Goal: Task Accomplishment & Management: Complete application form

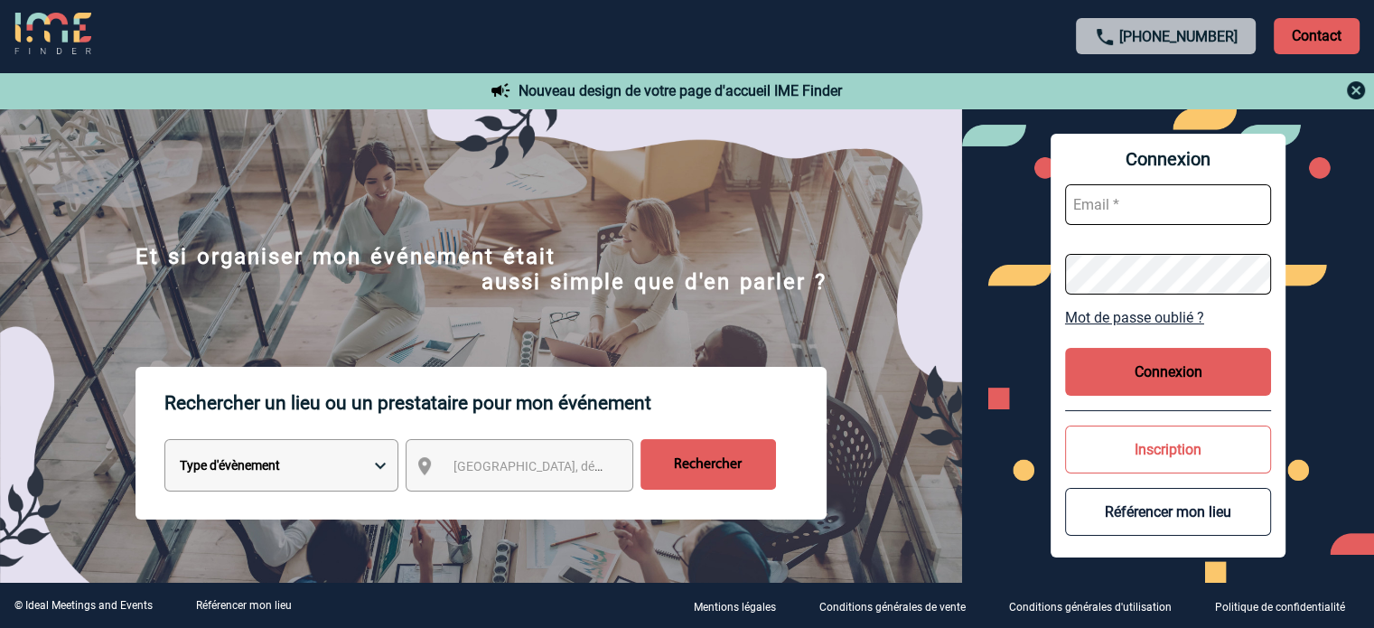
type input "jnetobogalho@ime-groupe.com"
click at [1196, 360] on button "Connexion" at bounding box center [1168, 372] width 206 height 48
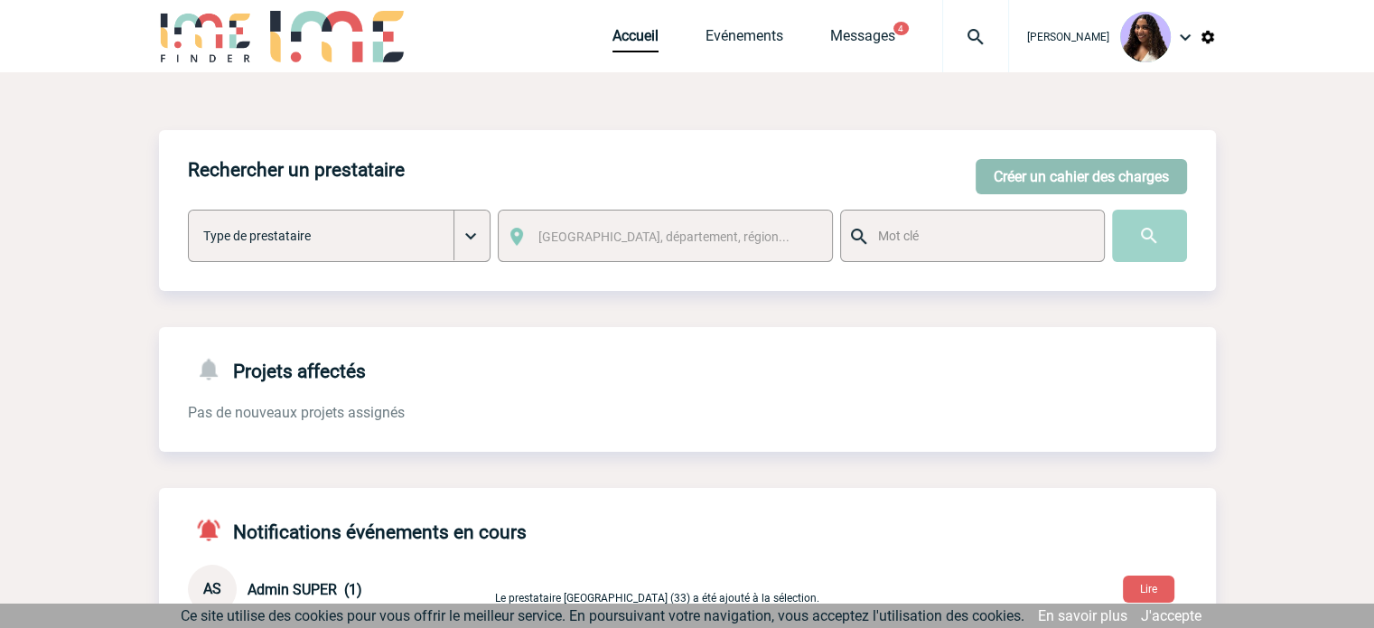
click at [1060, 176] on button "Créer un cahier des charges" at bounding box center [1081, 176] width 211 height 35
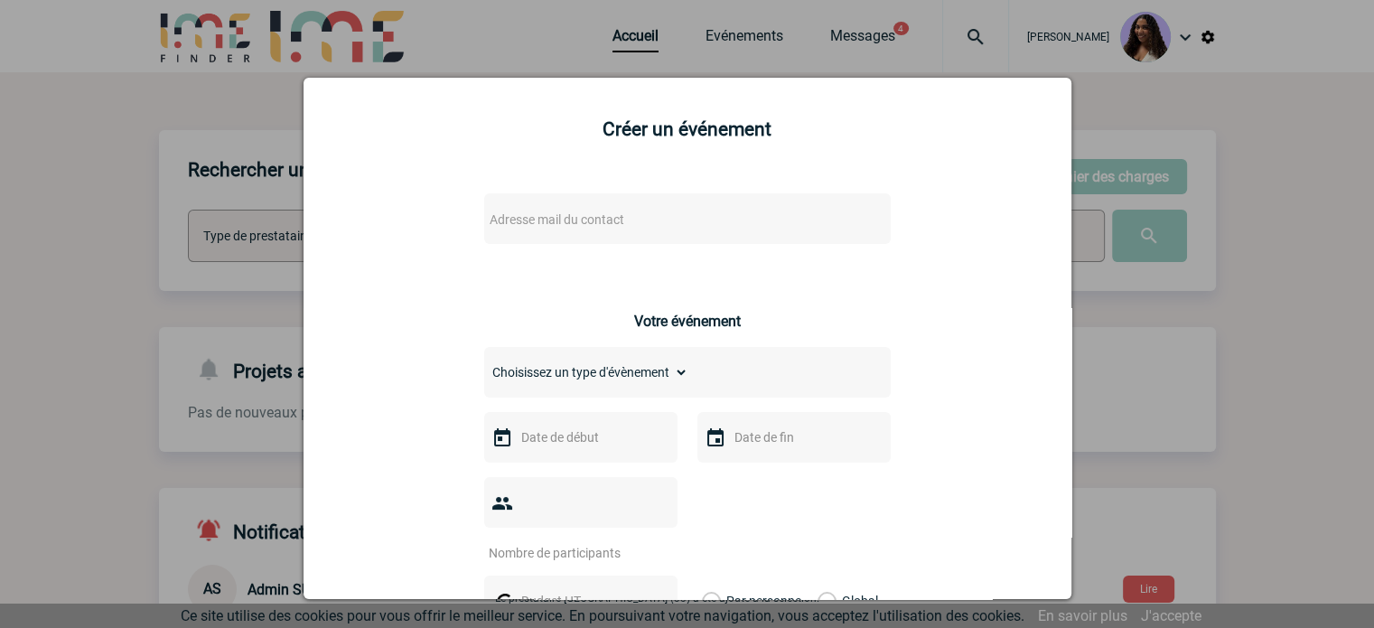
click at [607, 238] on div "Adresse mail du contact" at bounding box center [687, 218] width 407 height 51
click at [596, 229] on span "Adresse mail du contact" at bounding box center [640, 219] width 316 height 25
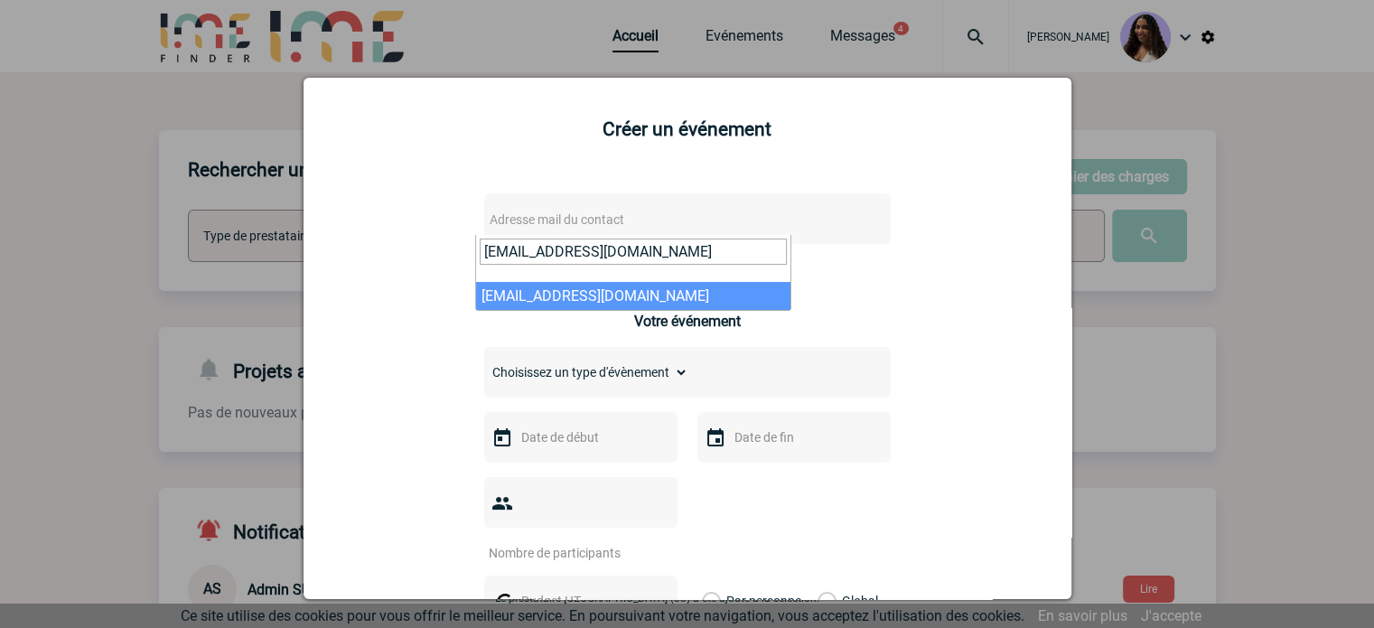
type input "[EMAIL_ADDRESS][DOMAIN_NAME]"
select select "132797"
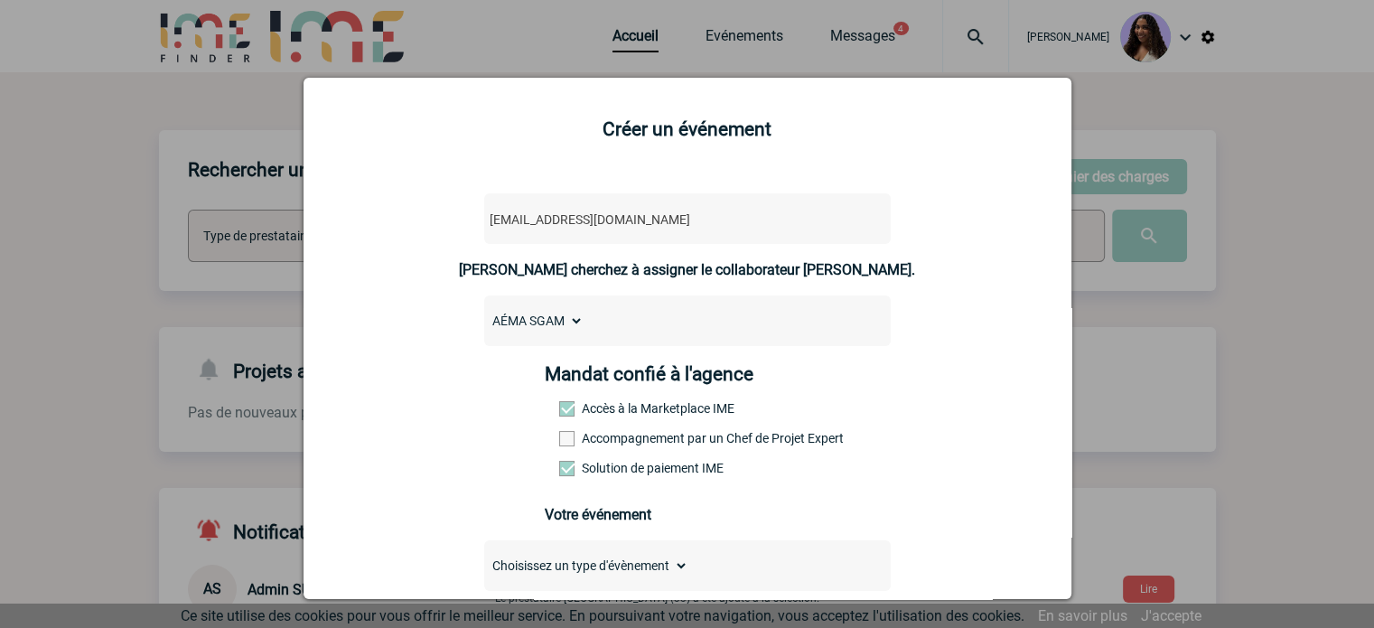
click at [623, 437] on label "Accompagnement par un Chef de Projet Expert" at bounding box center [598, 438] width 79 height 14
click at [0, 0] on input "Accompagnement par un Chef de Projet Expert" at bounding box center [0, 0] width 0 height 0
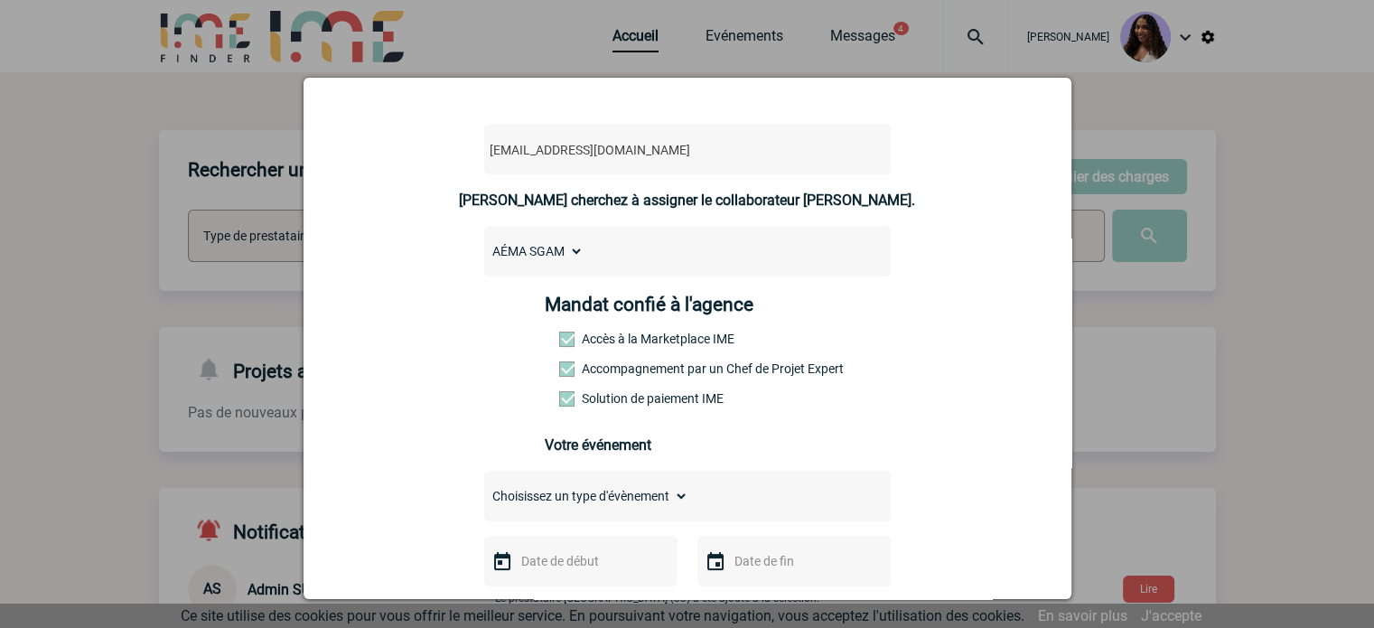
scroll to position [240, 0]
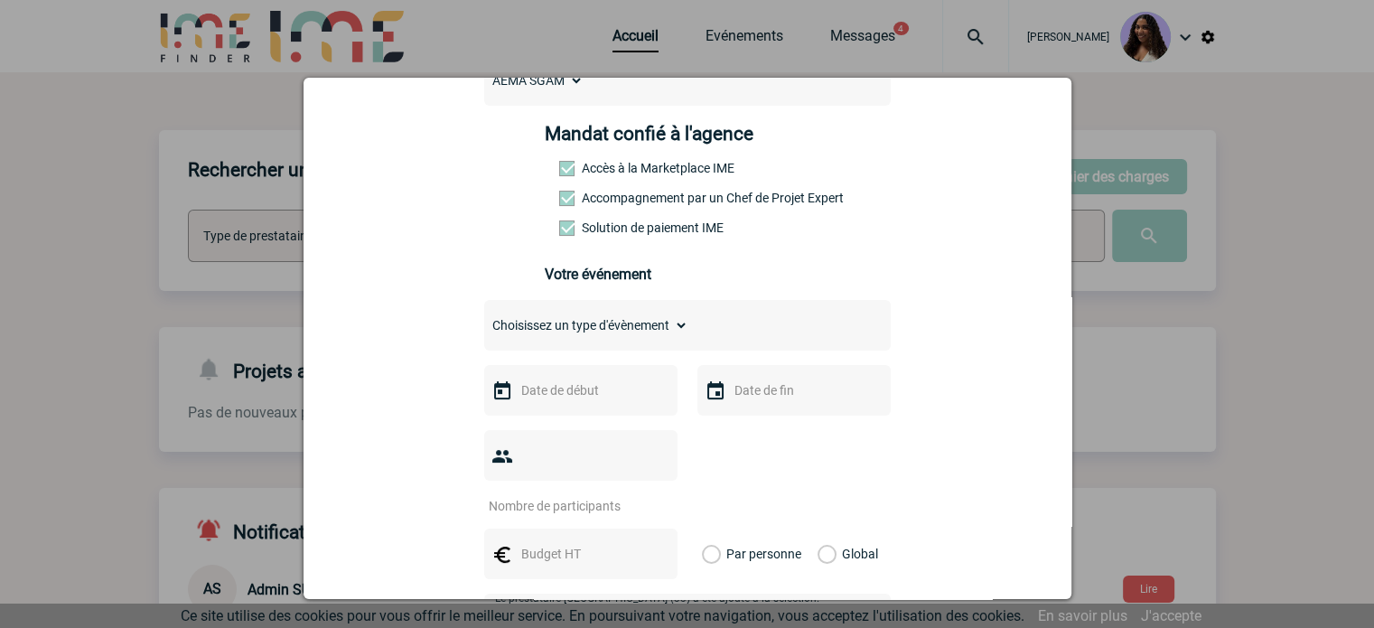
click at [543, 335] on select "Choisissez un type d'évènement Séminaire avec nuitée Séminaire sans nuitée Repa…" at bounding box center [586, 325] width 204 height 25
select select "2"
click at [484, 318] on select "Choisissez un type d'évènement Séminaire avec nuitée Séminaire sans nuitée Repa…" at bounding box center [586, 325] width 204 height 25
click at [534, 393] on input "text" at bounding box center [579, 390] width 125 height 23
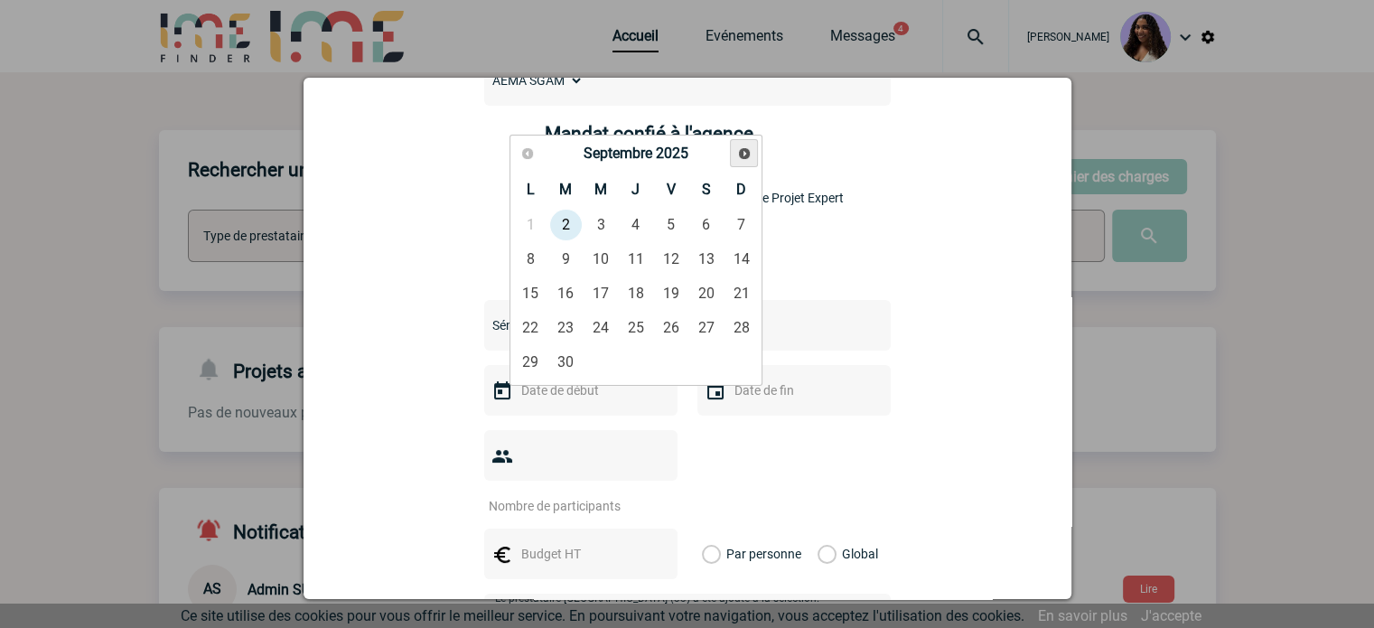
click at [737, 154] on span "Suivant" at bounding box center [744, 153] width 14 height 14
click at [738, 154] on span "Suivant" at bounding box center [744, 153] width 14 height 14
click at [642, 254] on link "11" at bounding box center [635, 259] width 33 height 33
type input "[DATE]"
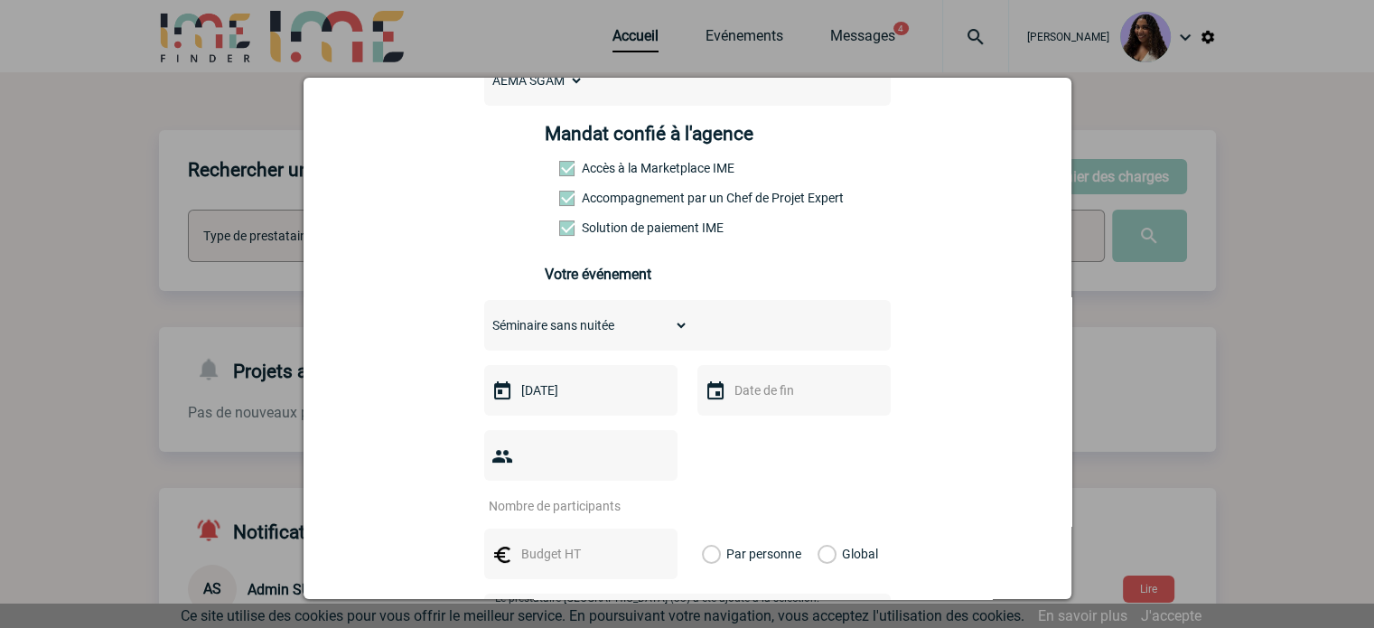
click at [773, 402] on input "text" at bounding box center [792, 390] width 125 height 23
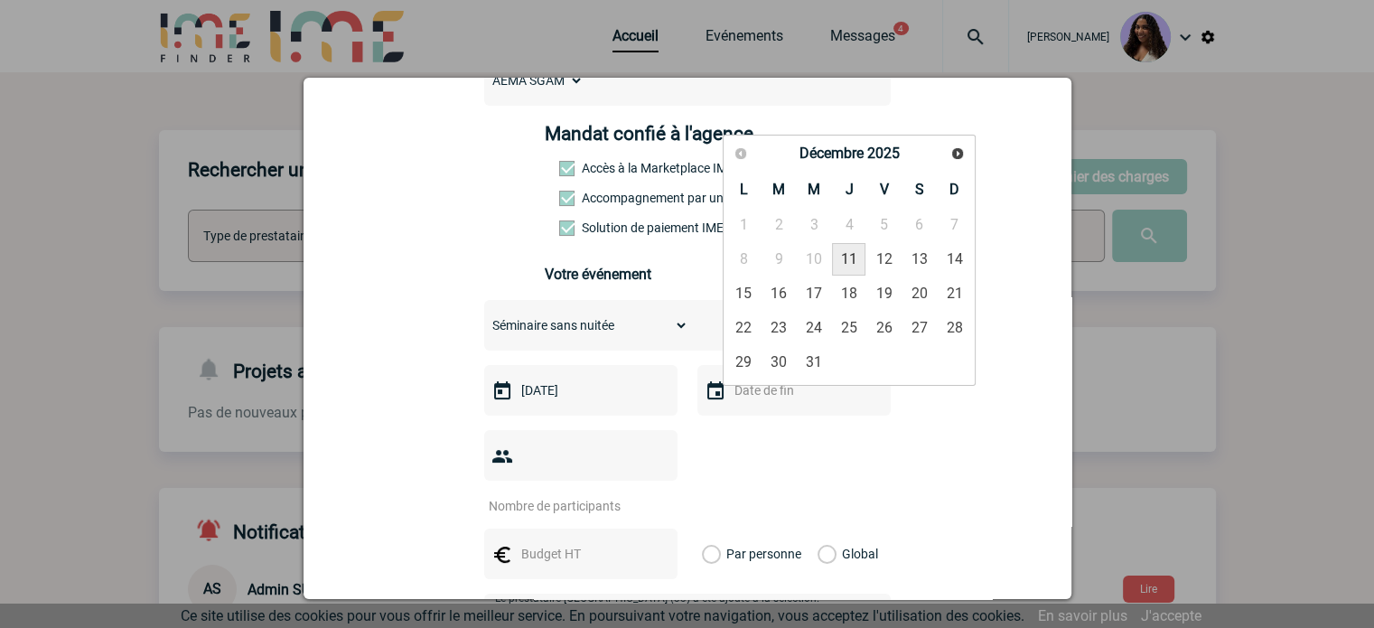
click at [861, 252] on link "11" at bounding box center [848, 259] width 33 height 33
type input "[DATE]"
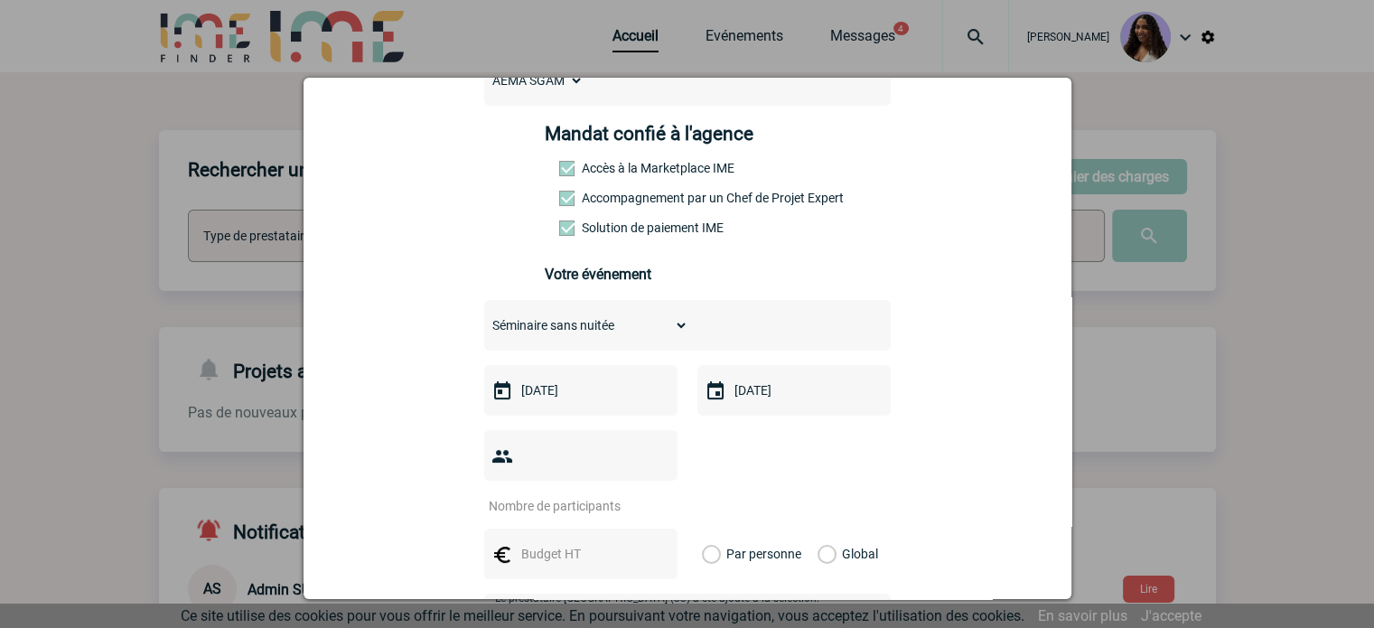
click at [817, 476] on div at bounding box center [687, 472] width 407 height 84
click at [566, 494] on input "number" at bounding box center [569, 505] width 170 height 23
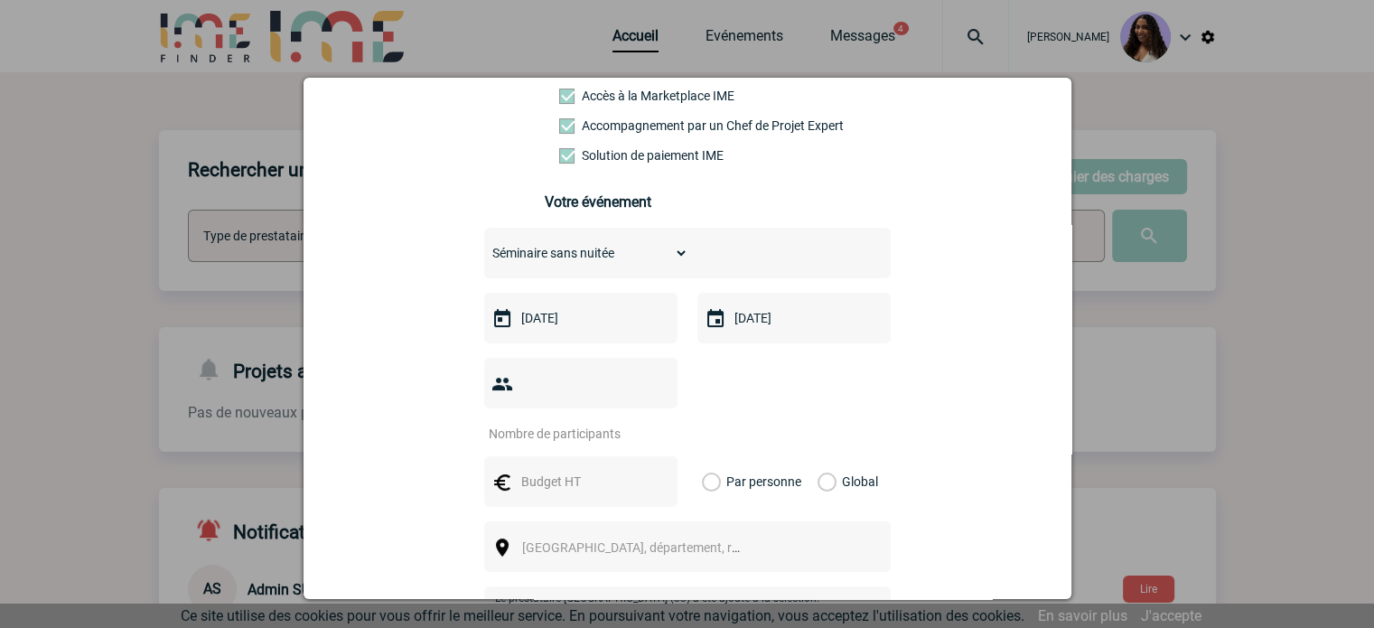
scroll to position [421, 0]
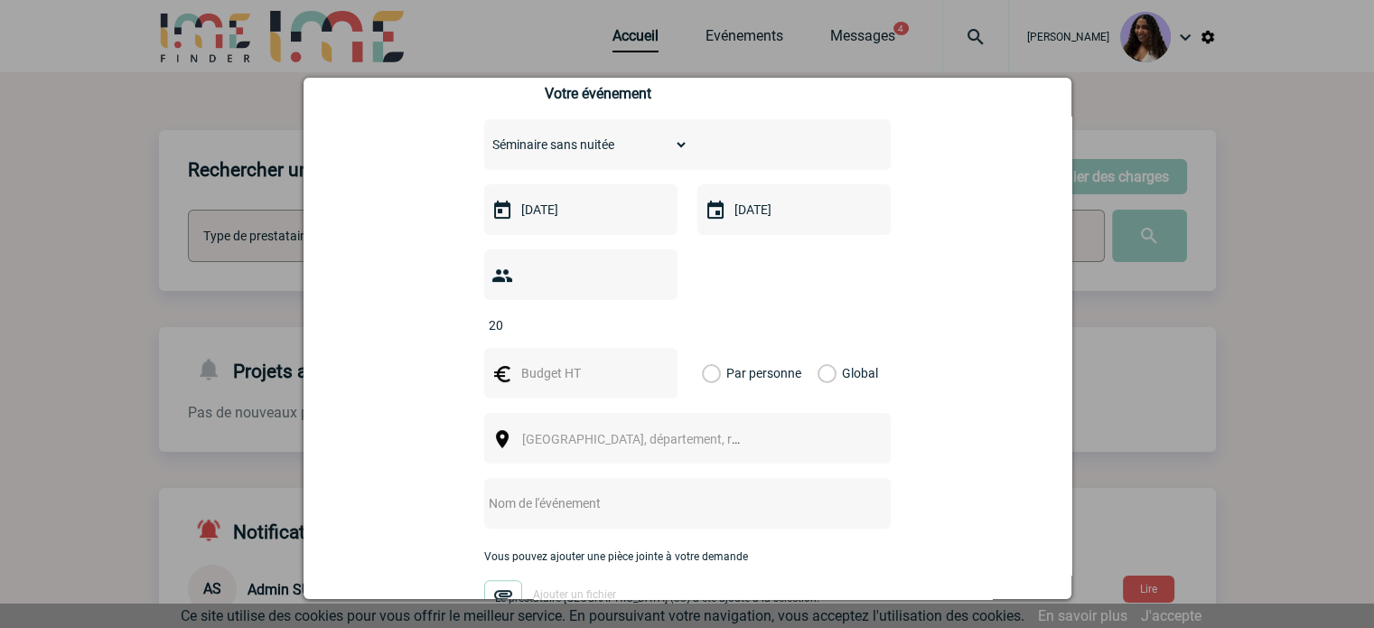
type input "20"
click at [829, 348] on label "Global" at bounding box center [824, 373] width 12 height 51
click at [0, 0] on input "Global" at bounding box center [0, 0] width 0 height 0
click at [593, 358] on div at bounding box center [580, 373] width 193 height 51
click at [553, 348] on div at bounding box center [580, 373] width 193 height 51
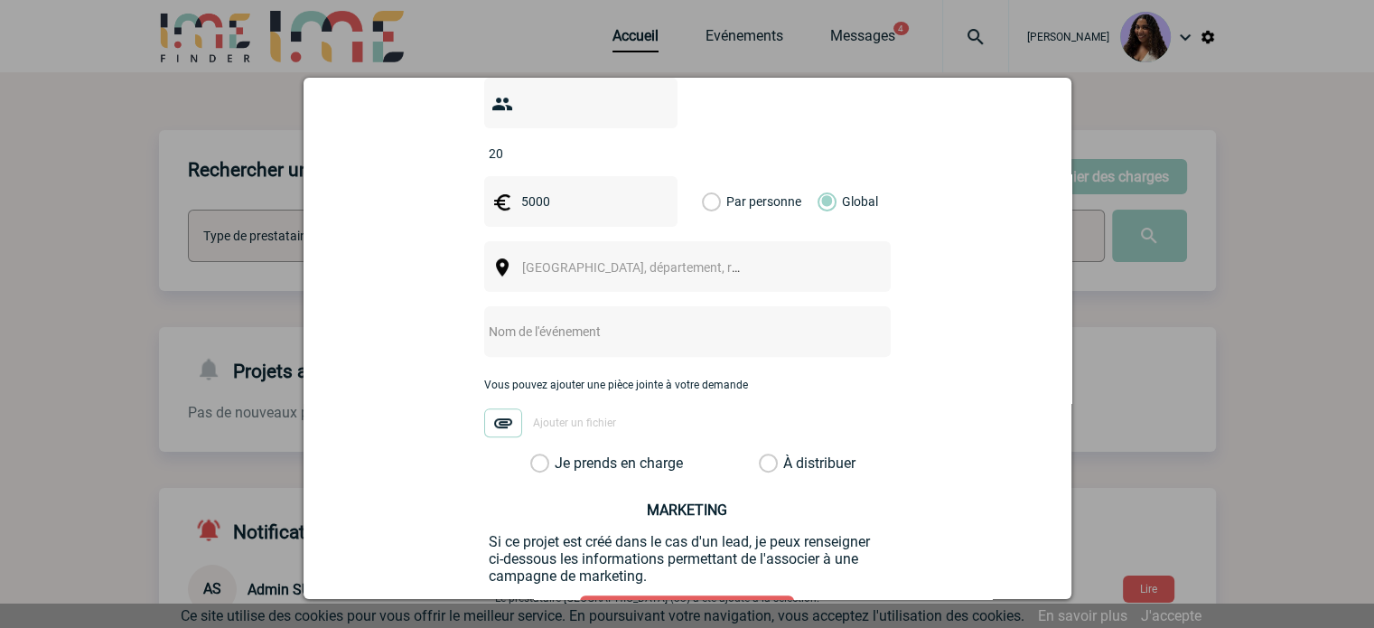
scroll to position [602, 0]
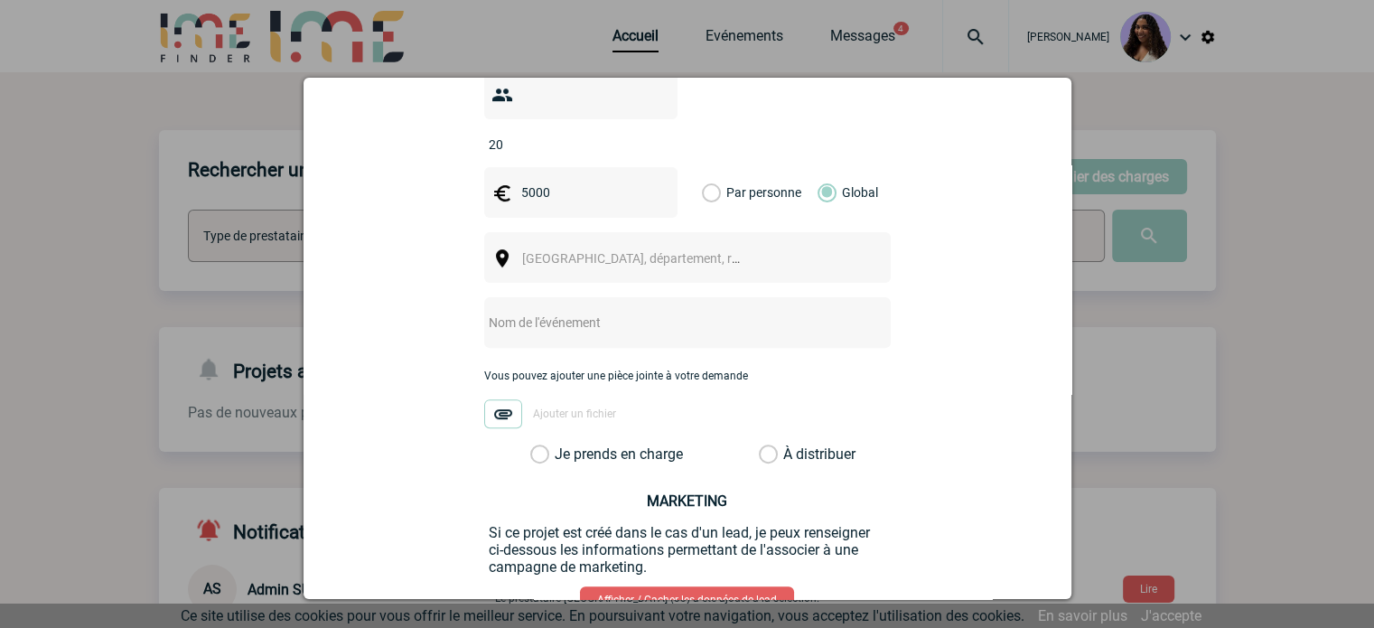
type input "5000"
click at [520, 311] on input "text" at bounding box center [663, 322] width 359 height 23
click at [542, 251] on span "[GEOGRAPHIC_DATA], département, région..." at bounding box center [647, 258] width 251 height 14
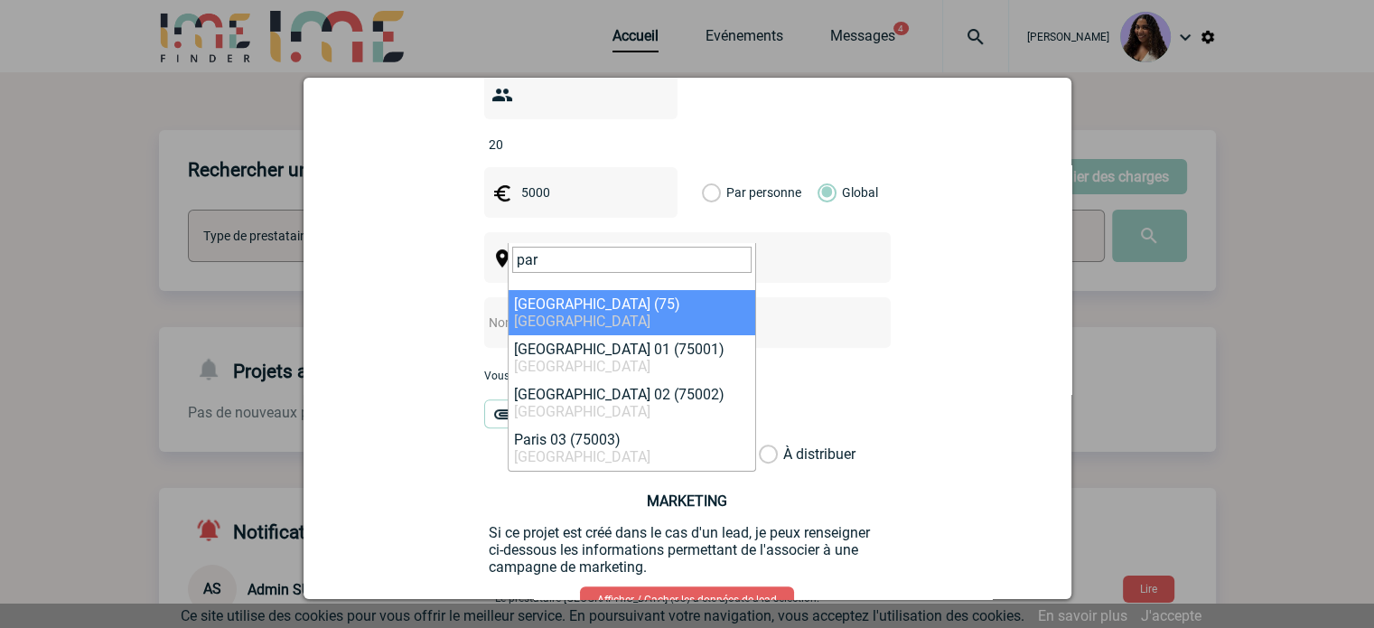
type input "par"
select select "3"
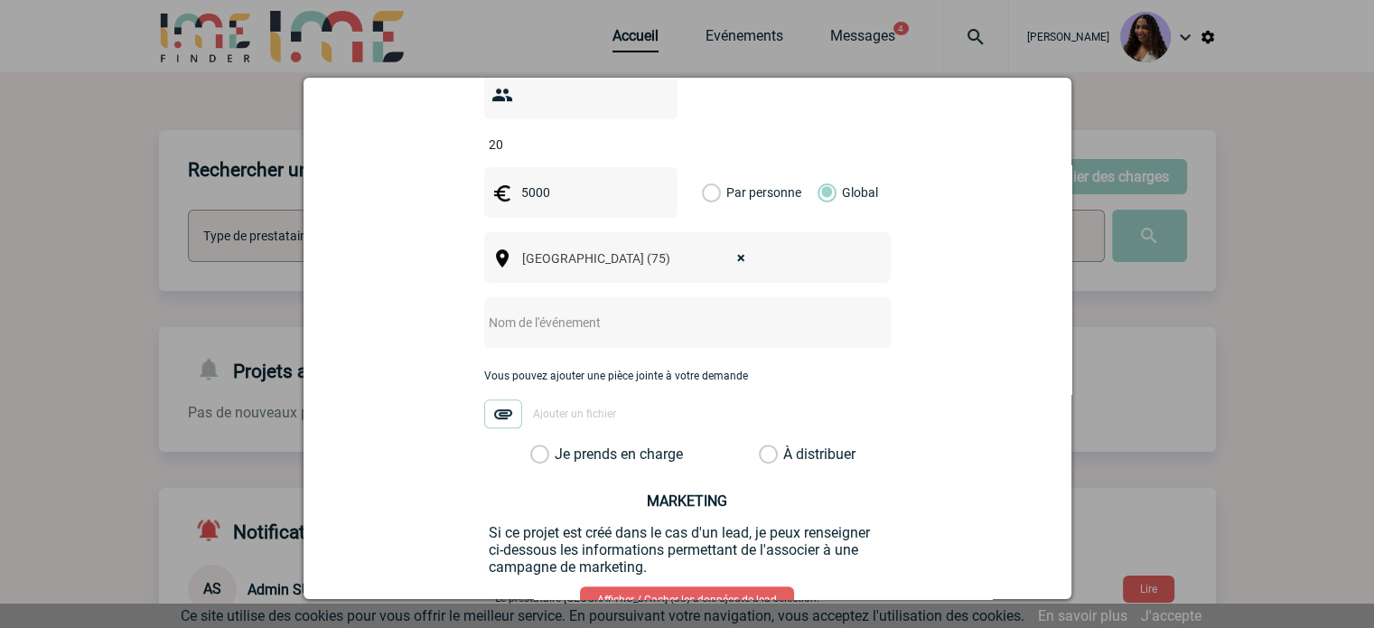
click at [575, 309] on div at bounding box center [687, 322] width 407 height 51
click at [567, 311] on input "text" at bounding box center [663, 322] width 359 height 23
paste input "Séminaire de communauté"
type input "Séminaire de communauté [DATE]"
click at [561, 445] on label "Je prends en charge" at bounding box center [545, 454] width 31 height 18
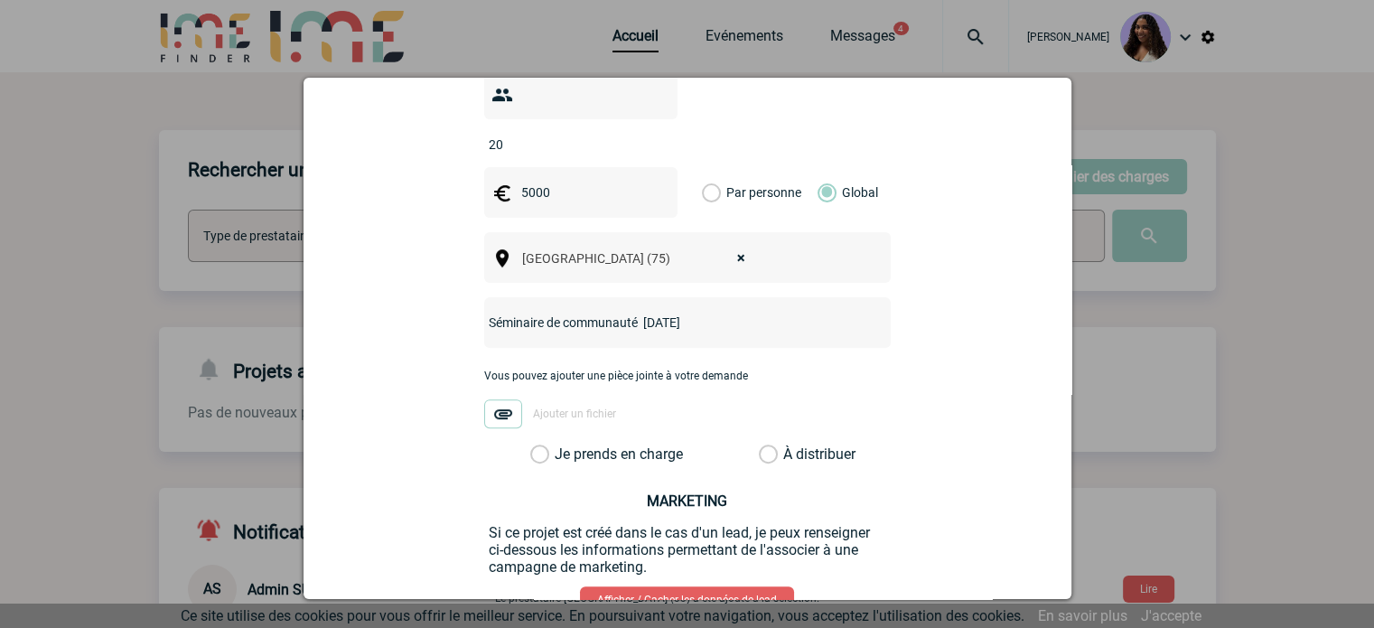
click at [0, 0] on input "Je prends en charge" at bounding box center [0, 0] width 0 height 0
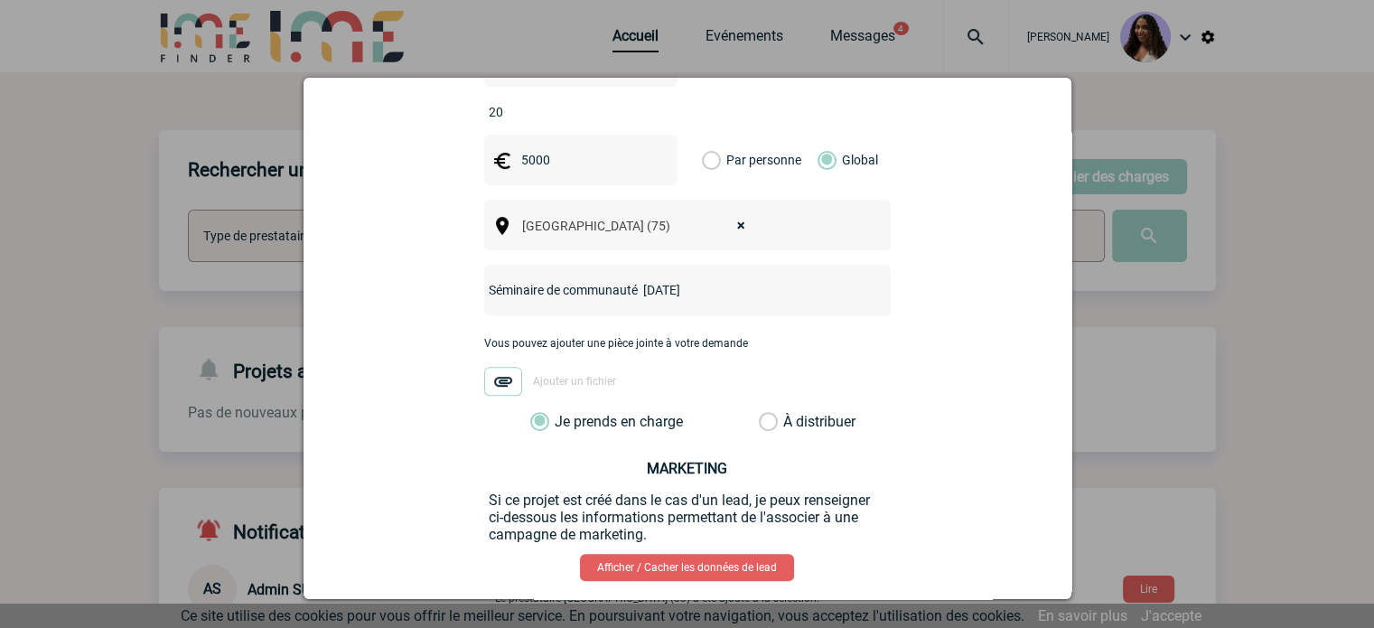
scroll to position [703, 0]
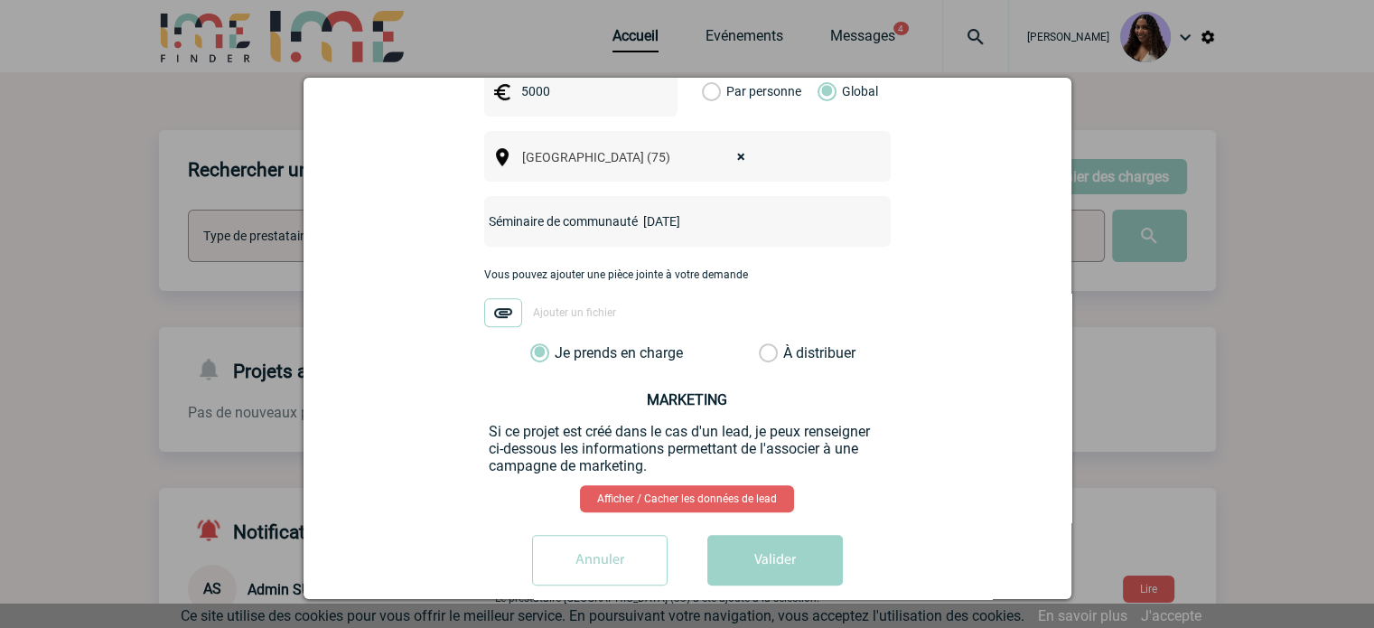
click at [802, 535] on button "Valider" at bounding box center [775, 560] width 136 height 51
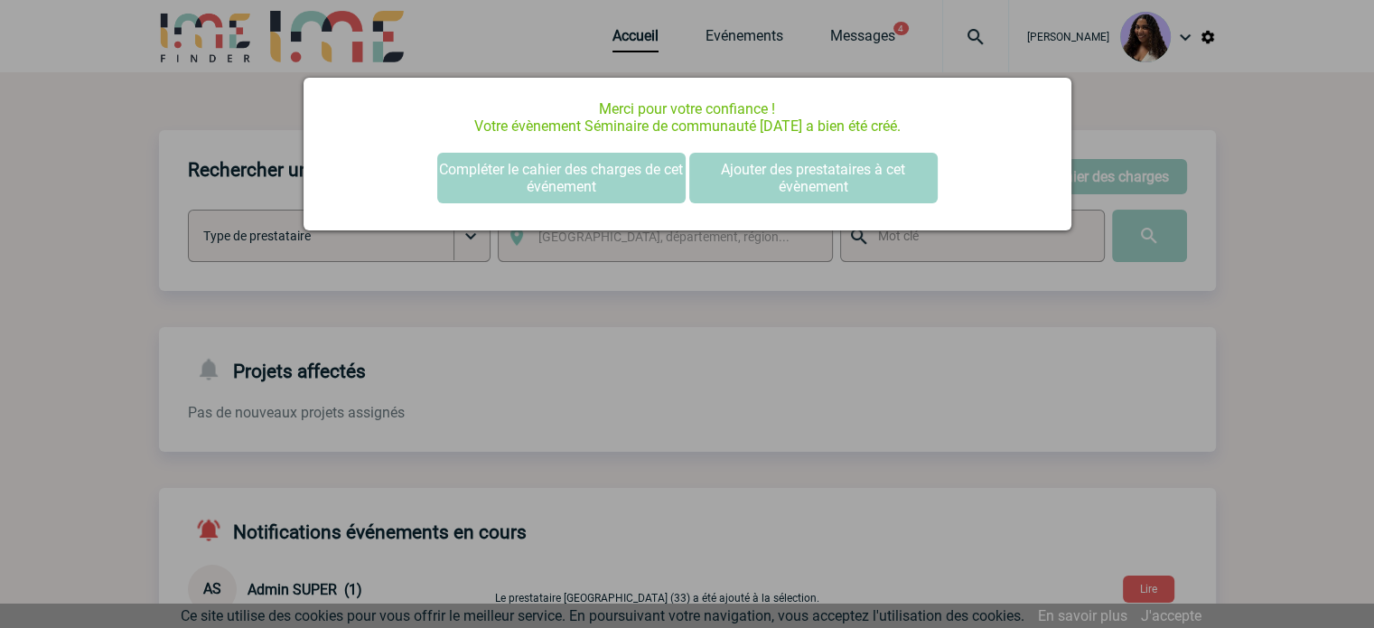
scroll to position [0, 0]
click at [519, 165] on button "Compléter le cahier des charges de cet événement" at bounding box center [561, 178] width 248 height 51
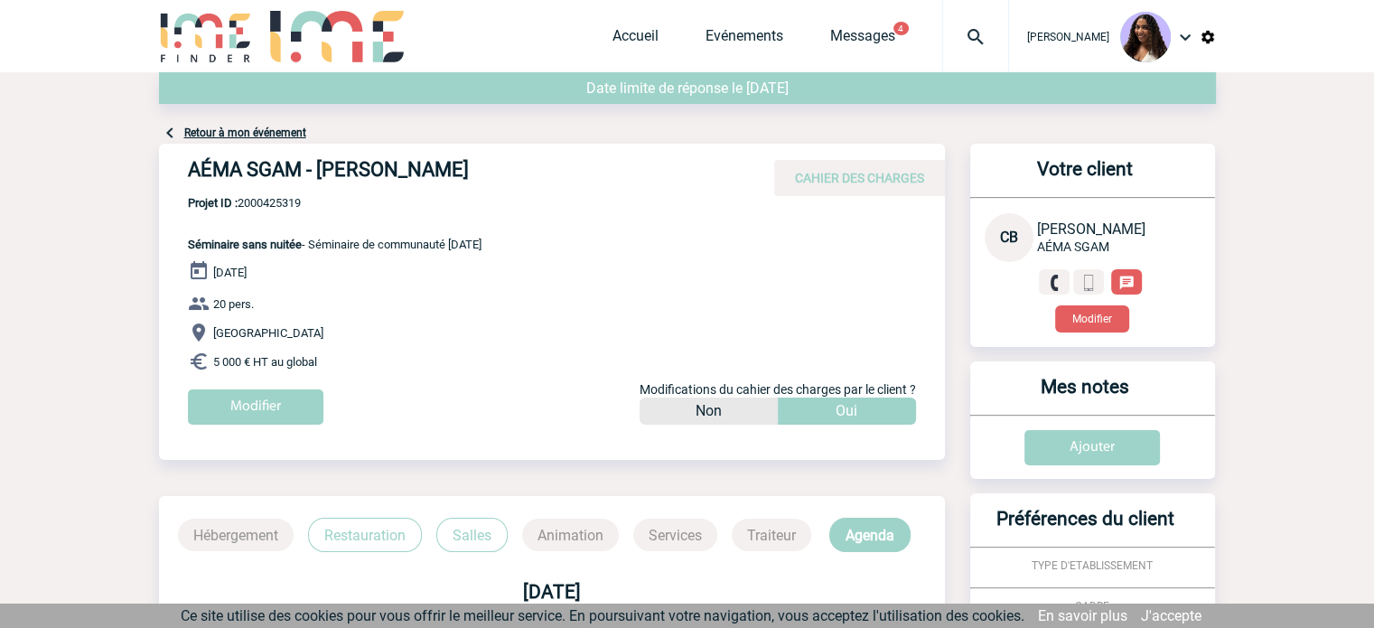
click at [181, 169] on div "AÉMA SGAM - Clément BARON CAHIER DES CHARGES" at bounding box center [552, 170] width 786 height 52
drag, startPoint x: 186, startPoint y: 173, endPoint x: 470, endPoint y: 173, distance: 283.7
click at [470, 173] on div "AÉMA SGAM - Clément BARON CAHIER DES CHARGES" at bounding box center [552, 170] width 786 height 52
copy h4 "AÉMA SGAM - Clément BARON"
click at [306, 204] on span "Projet ID : 2000425319" at bounding box center [335, 203] width 294 height 14
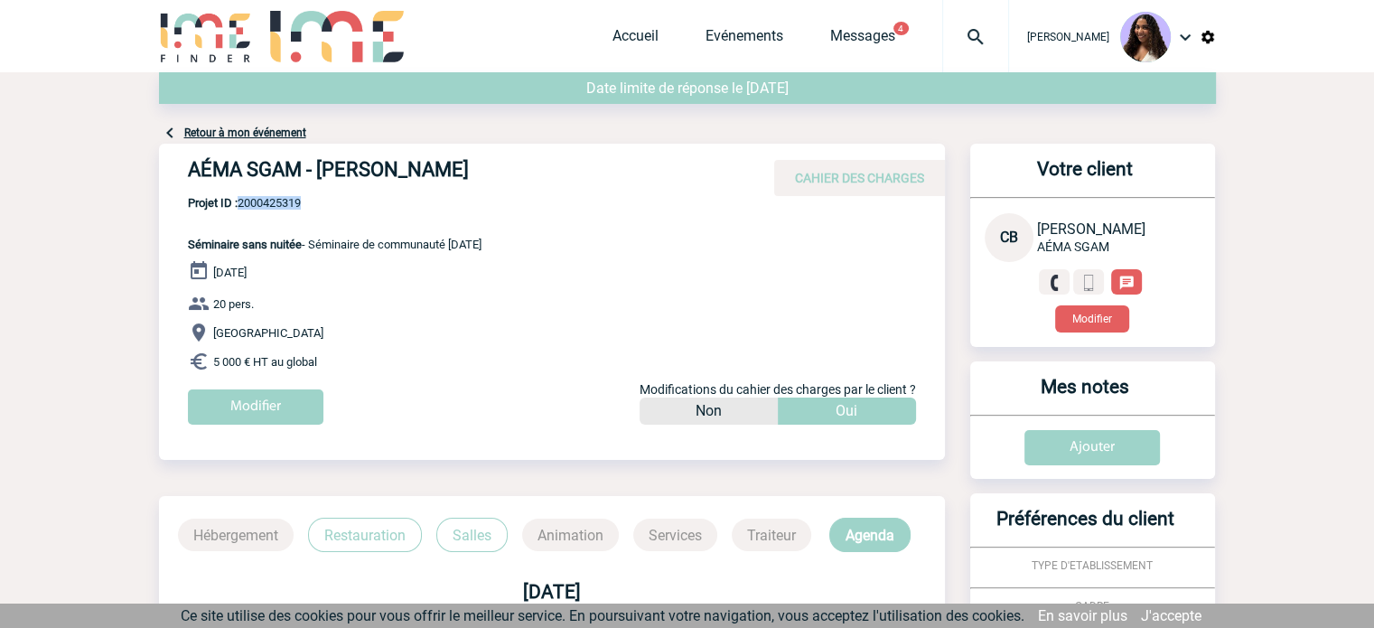
drag, startPoint x: 318, startPoint y: 201, endPoint x: 242, endPoint y: 207, distance: 76.1
click at [242, 207] on span "Projet ID : 2000425319" at bounding box center [335, 203] width 294 height 14
copy span "2000425319"
click at [234, 224] on p "Projet ID : 2000425319 Séminaire sans nuitée - Séminaire de communauté 11.12.20…" at bounding box center [320, 223] width 323 height 55
drag, startPoint x: 182, startPoint y: 244, endPoint x: 332, endPoint y: 360, distance: 188.7
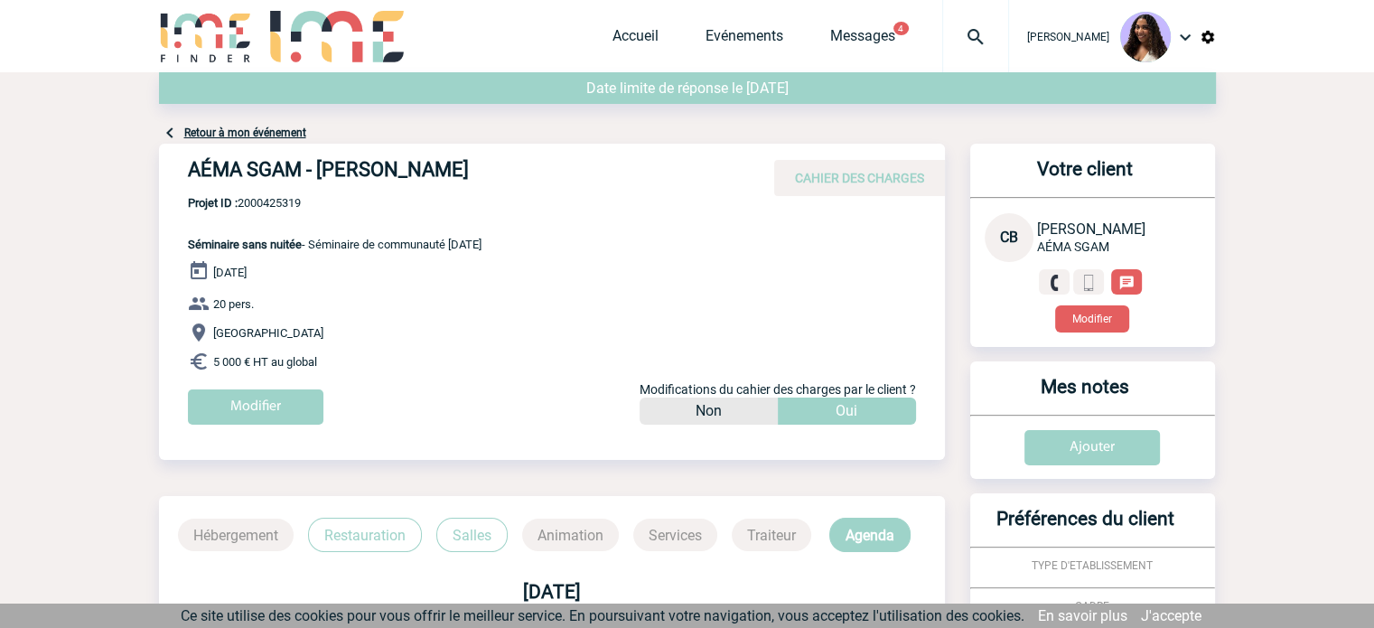
click at [332, 360] on div "AÉMA SGAM - Clément BARON CAHIER DES CHARGES AÉMA SGAM - Clément BARON - Sémina…" at bounding box center [552, 291] width 786 height 295
copy div "Séminaire sans nuitée - Séminaire de communauté 11.12.2025 11 Décembre 2025 20 …"
